Goal: Information Seeking & Learning: Learn about a topic

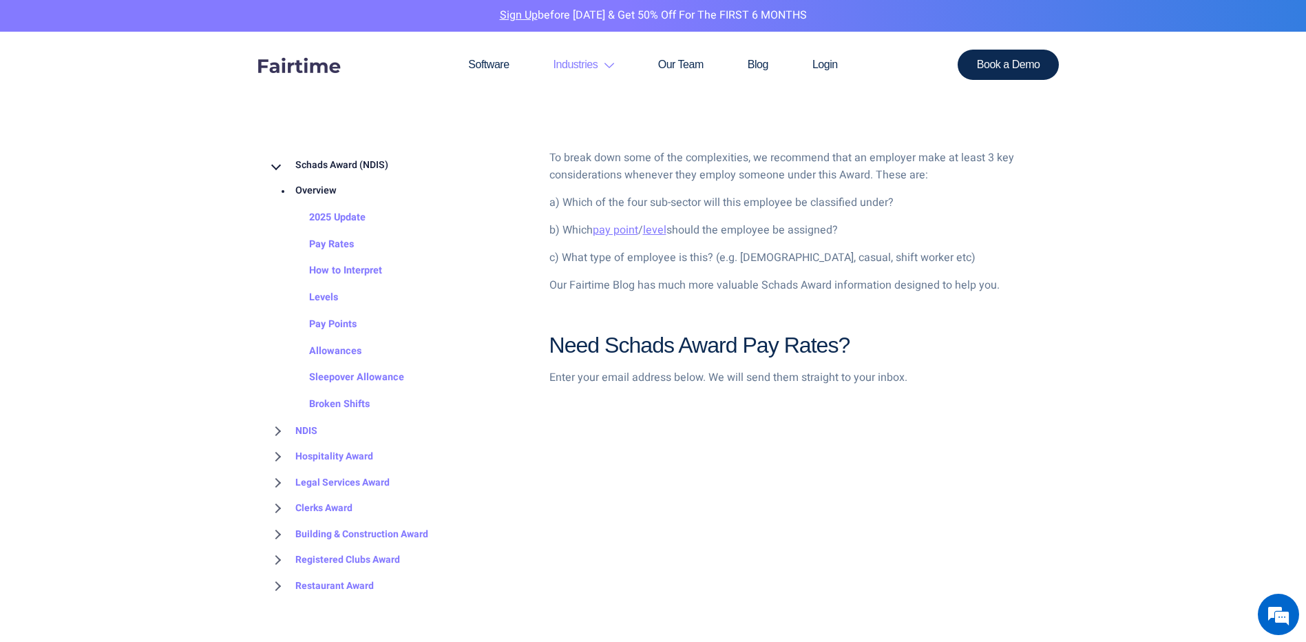
scroll to position [1308, 0]
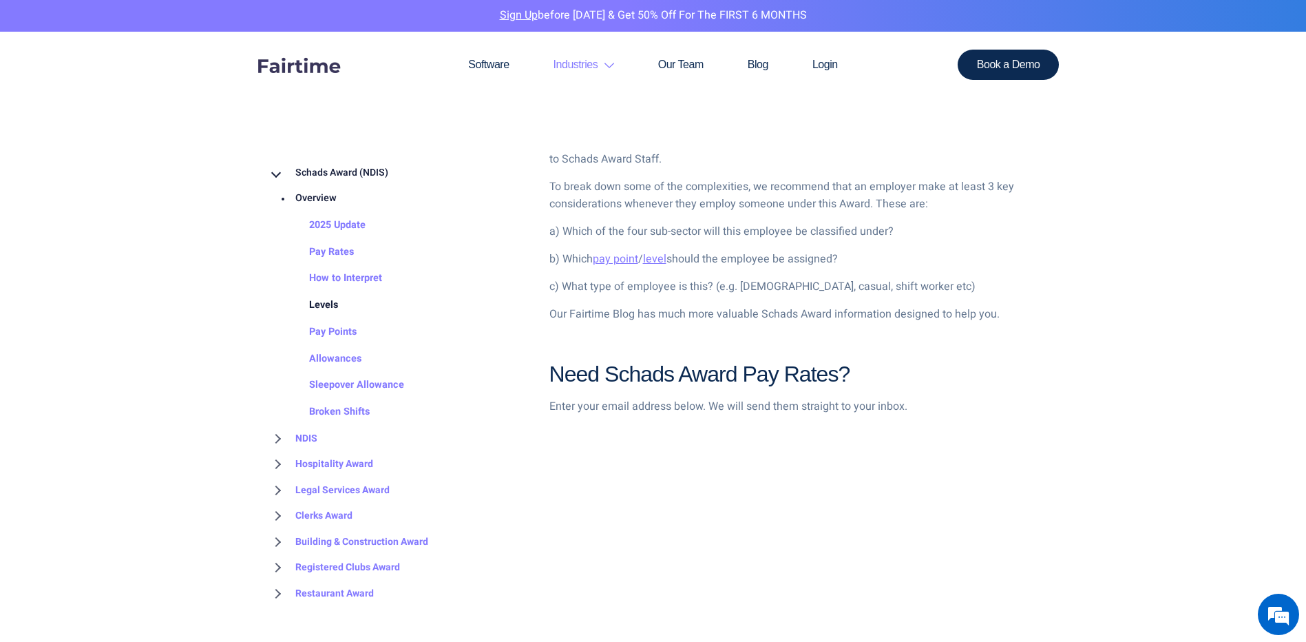
click at [325, 305] on link "Levels" at bounding box center [310, 305] width 56 height 27
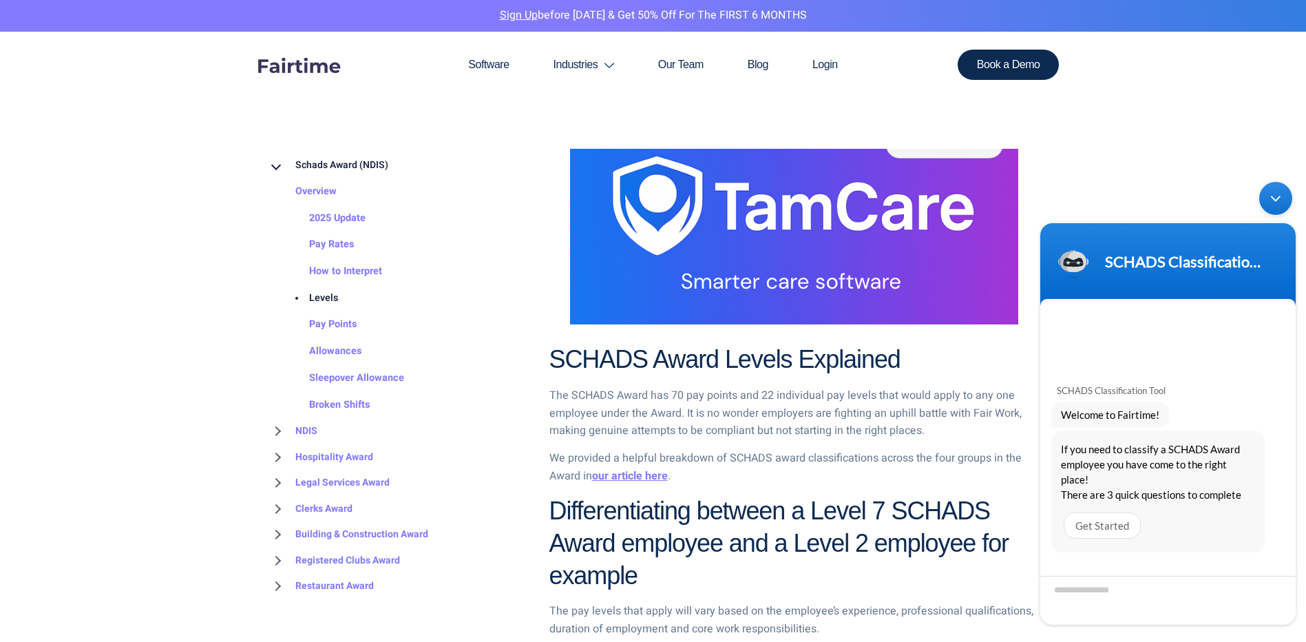
scroll to position [757, 0]
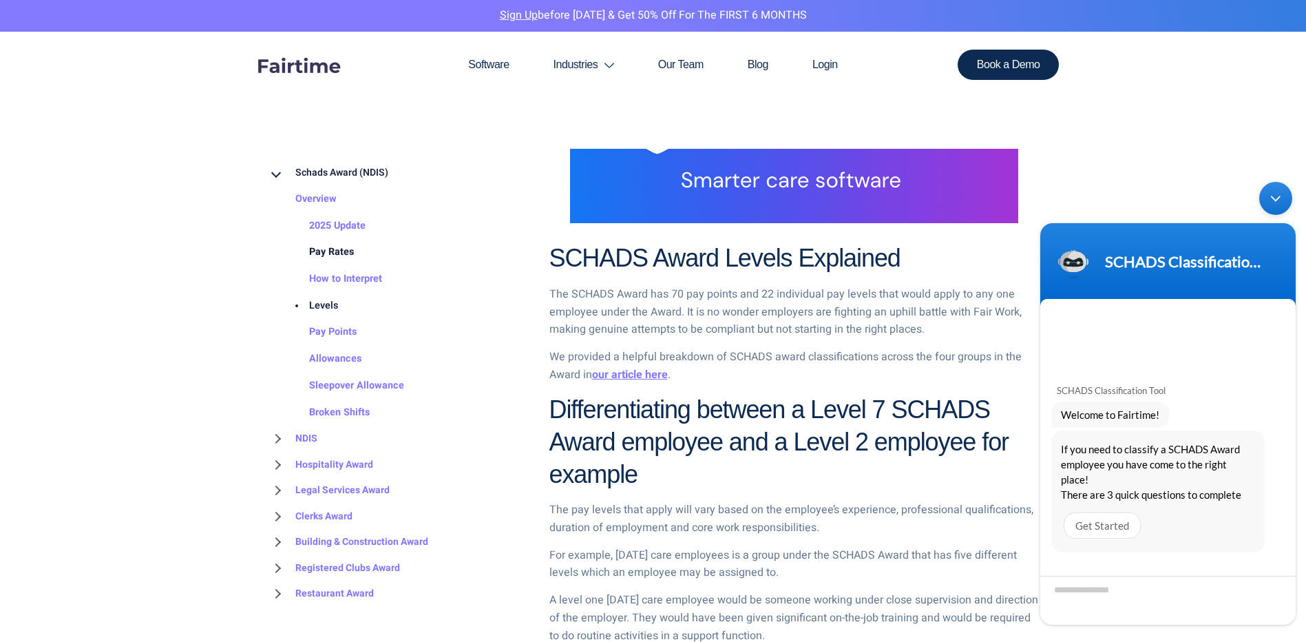
click at [343, 247] on link "Pay Rates" at bounding box center [318, 252] width 72 height 27
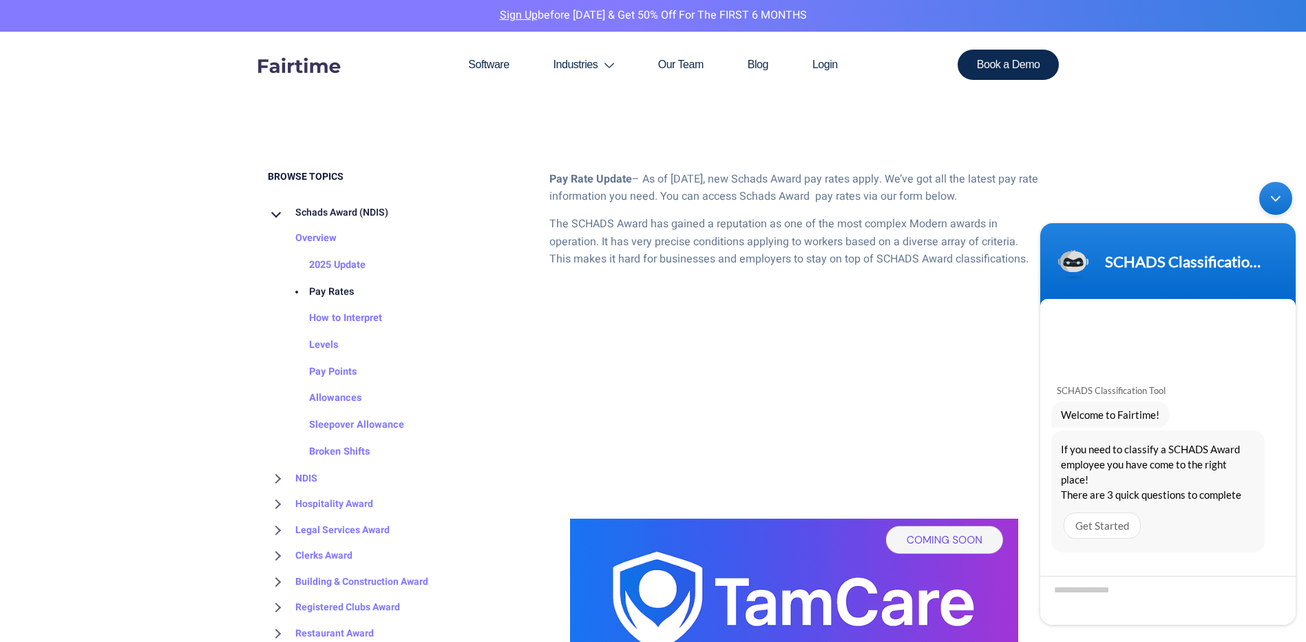
scroll to position [689, 0]
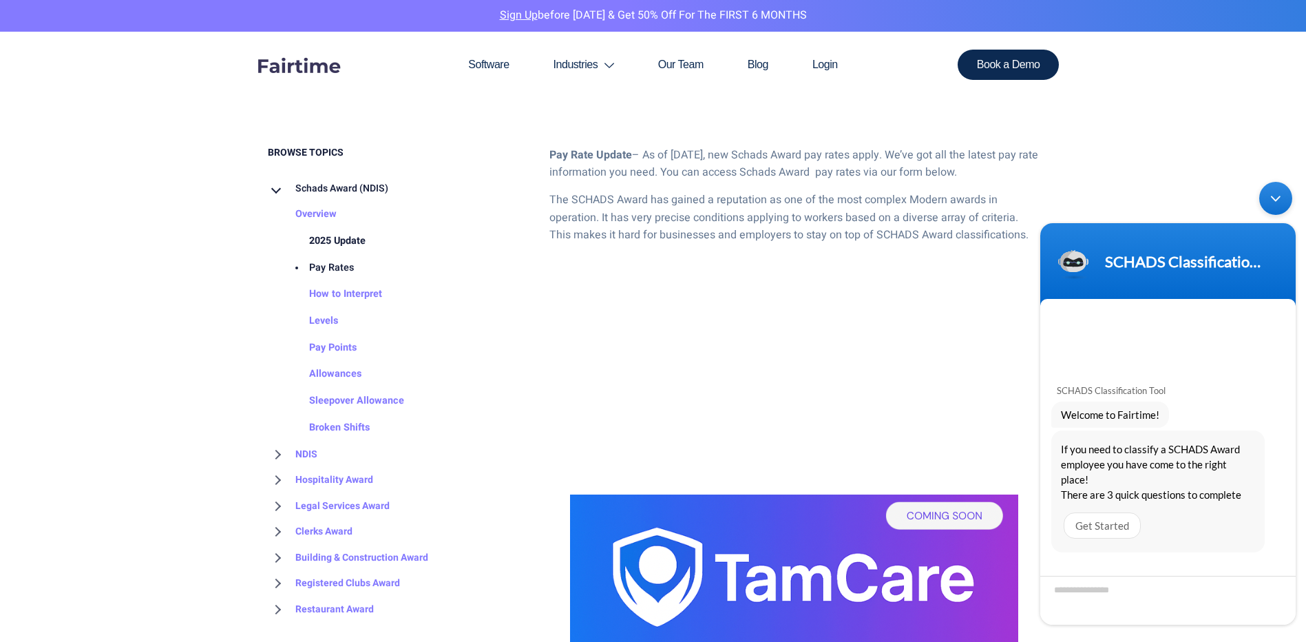
click at [345, 244] on link "2025 Update" at bounding box center [324, 241] width 84 height 27
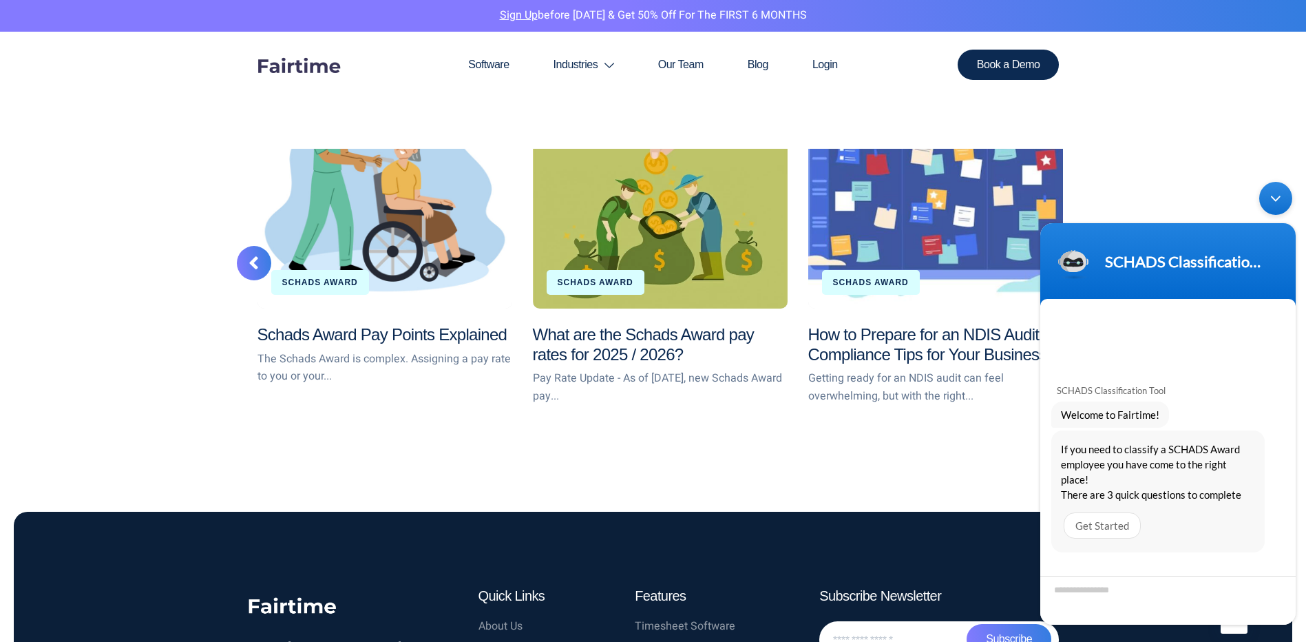
scroll to position [2755, 0]
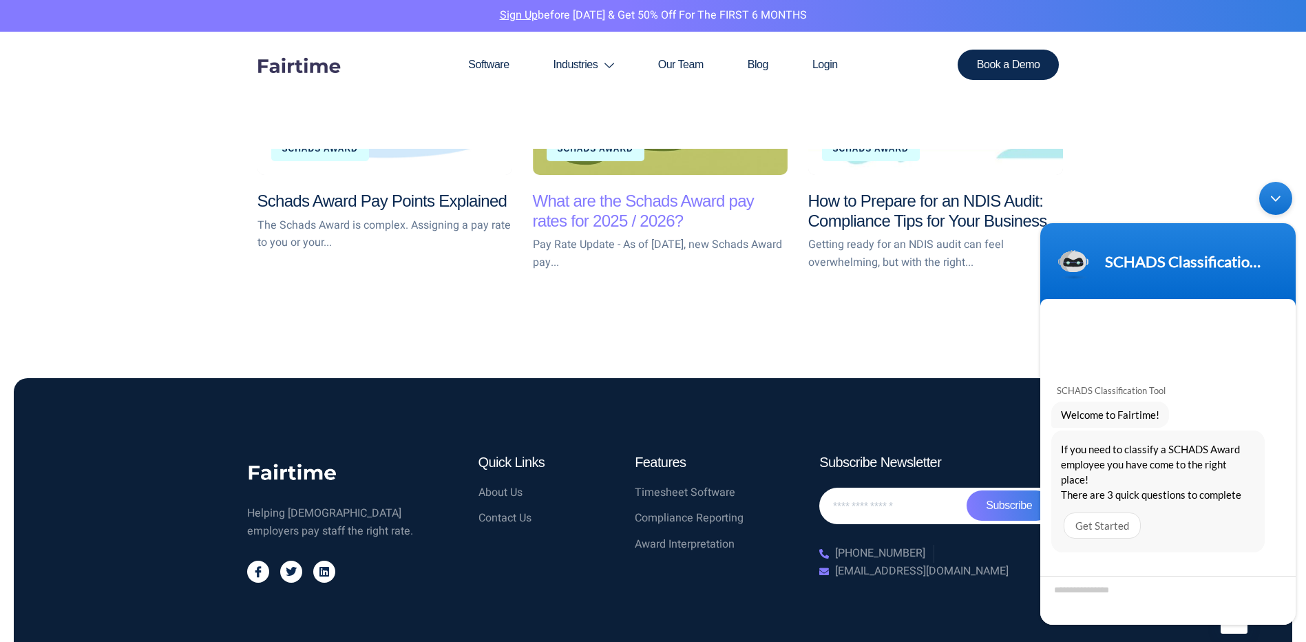
click at [589, 207] on link "What are the Schads Award pay rates for 2025 / 2026?" at bounding box center [644, 210] width 222 height 39
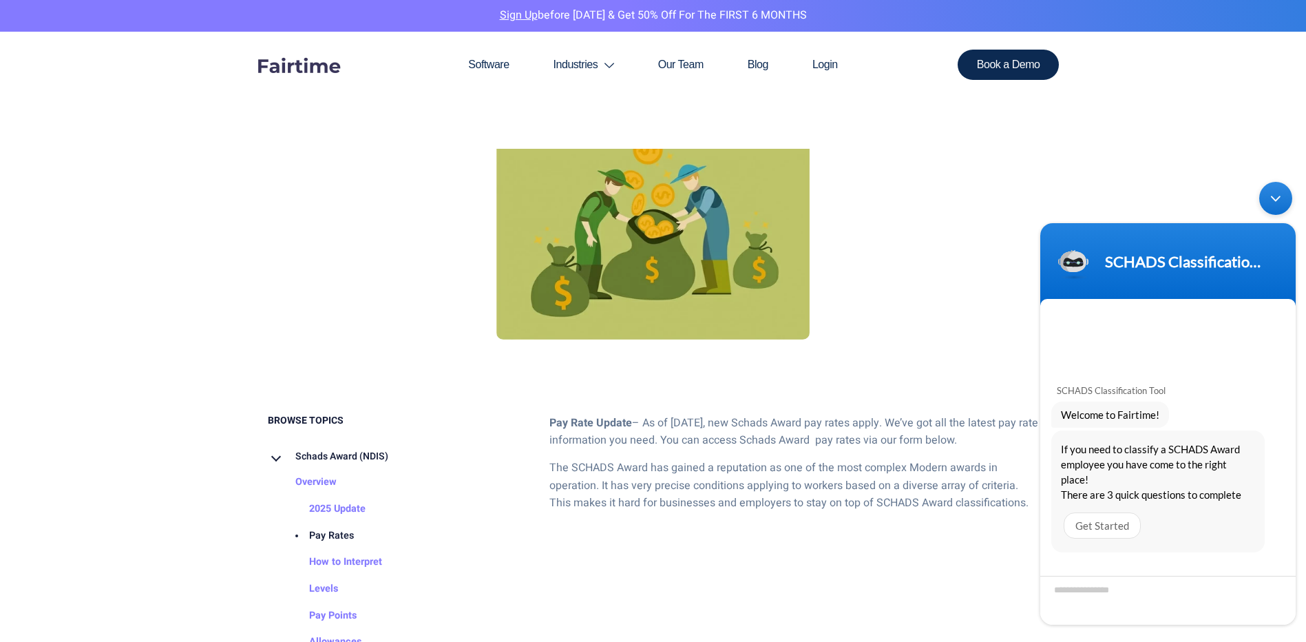
scroll to position [551, 0]
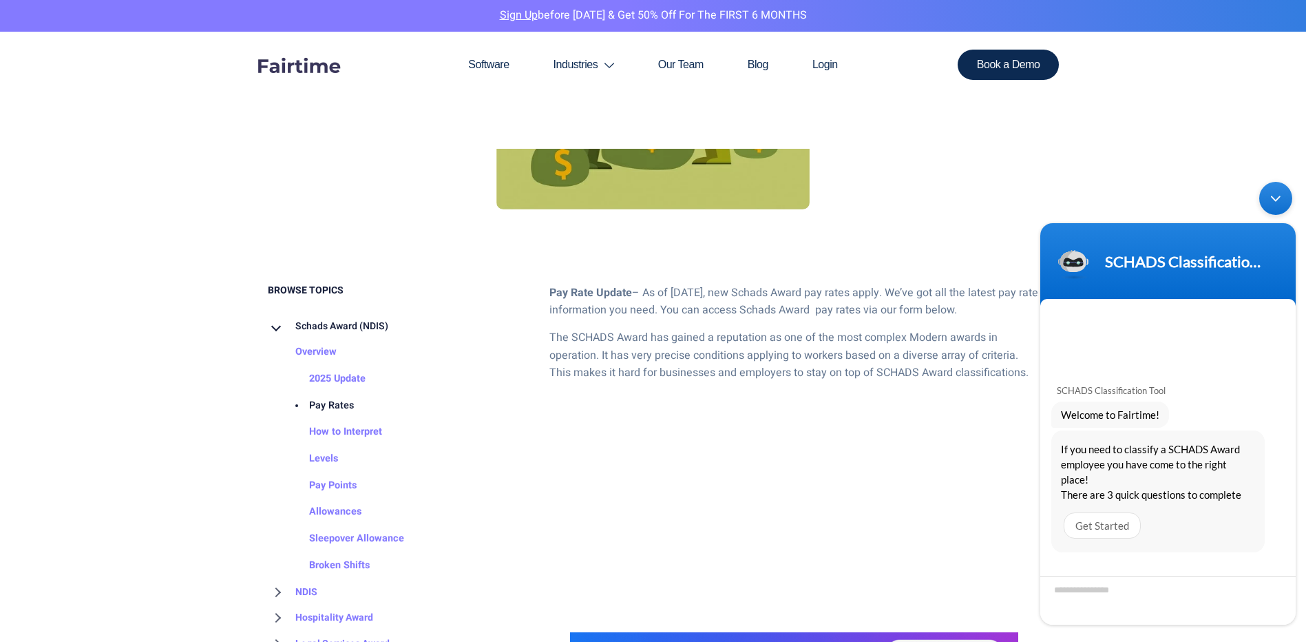
click at [1273, 198] on div "Minimize live chat window" at bounding box center [1276, 198] width 33 height 33
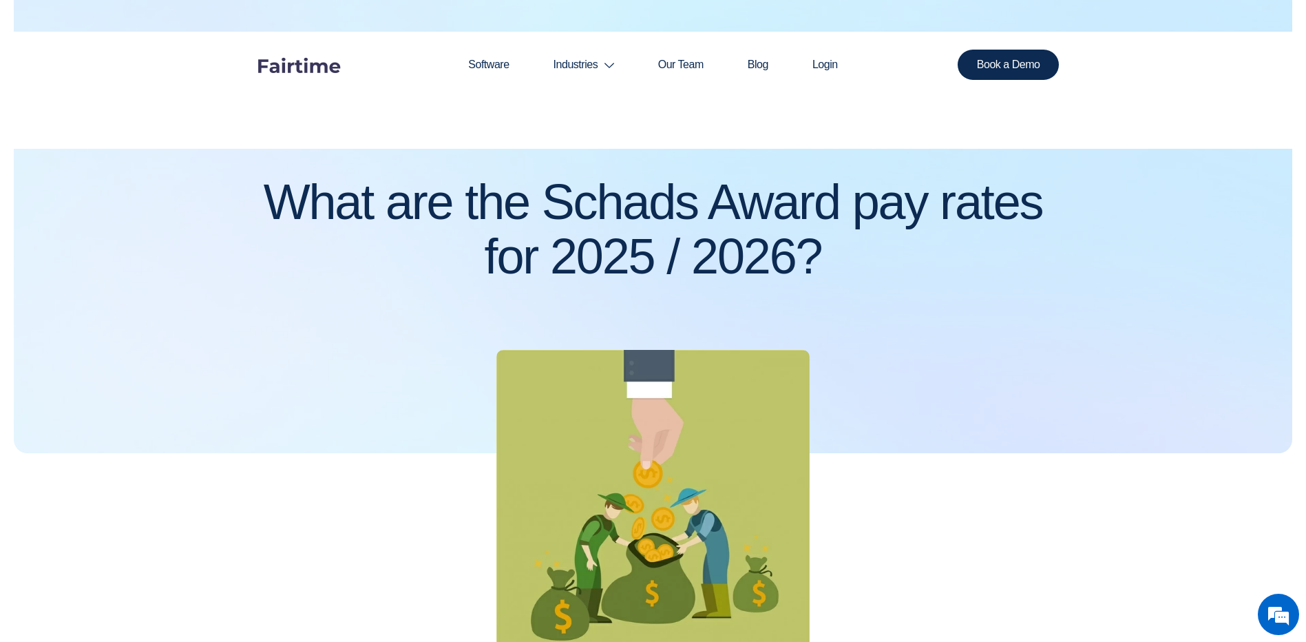
scroll to position [0, 0]
